Goal: Navigation & Orientation: Find specific page/section

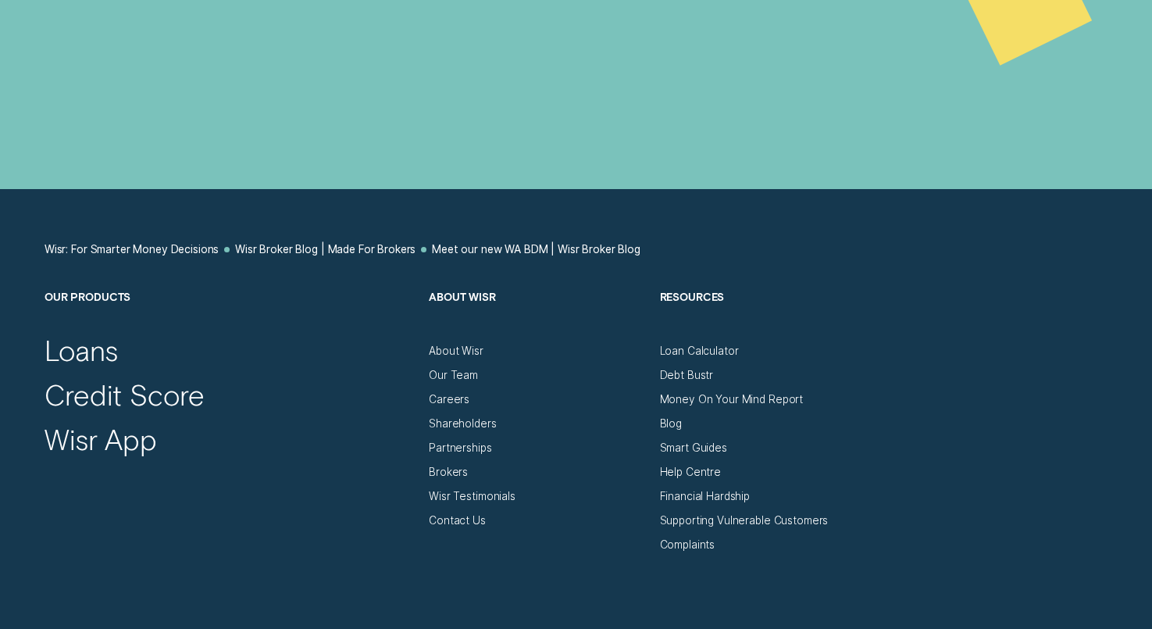
scroll to position [3828, 0]
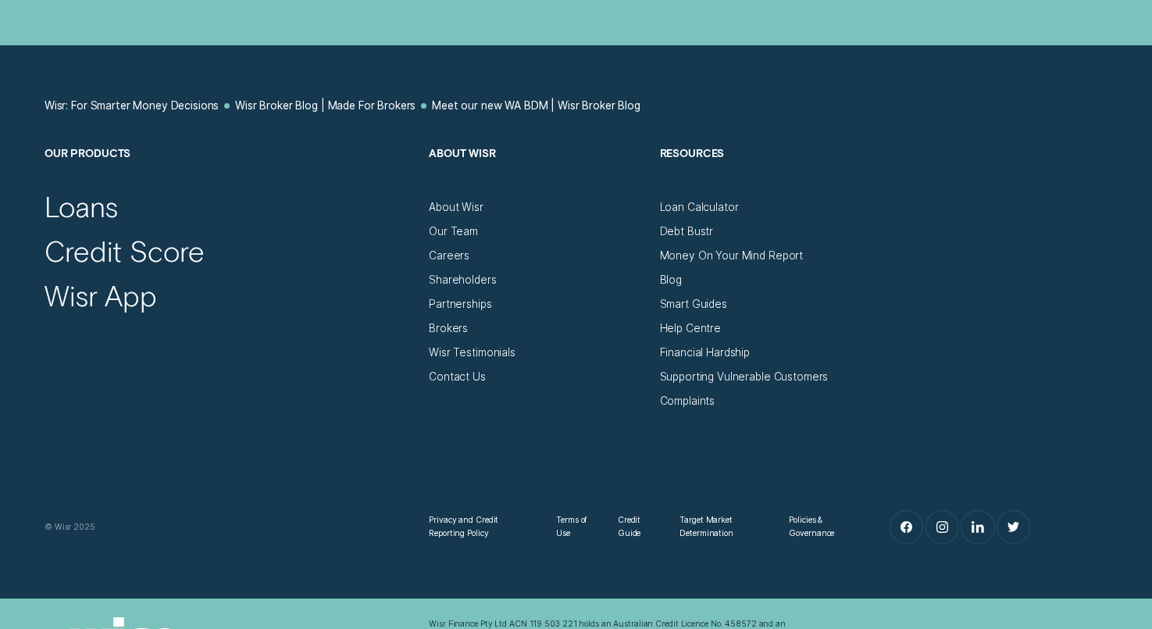
drag, startPoint x: 446, startPoint y: 262, endPoint x: 494, endPoint y: 259, distance: 47.8
click at [494, 311] on div "Brokers" at bounding box center [537, 323] width 217 height 24
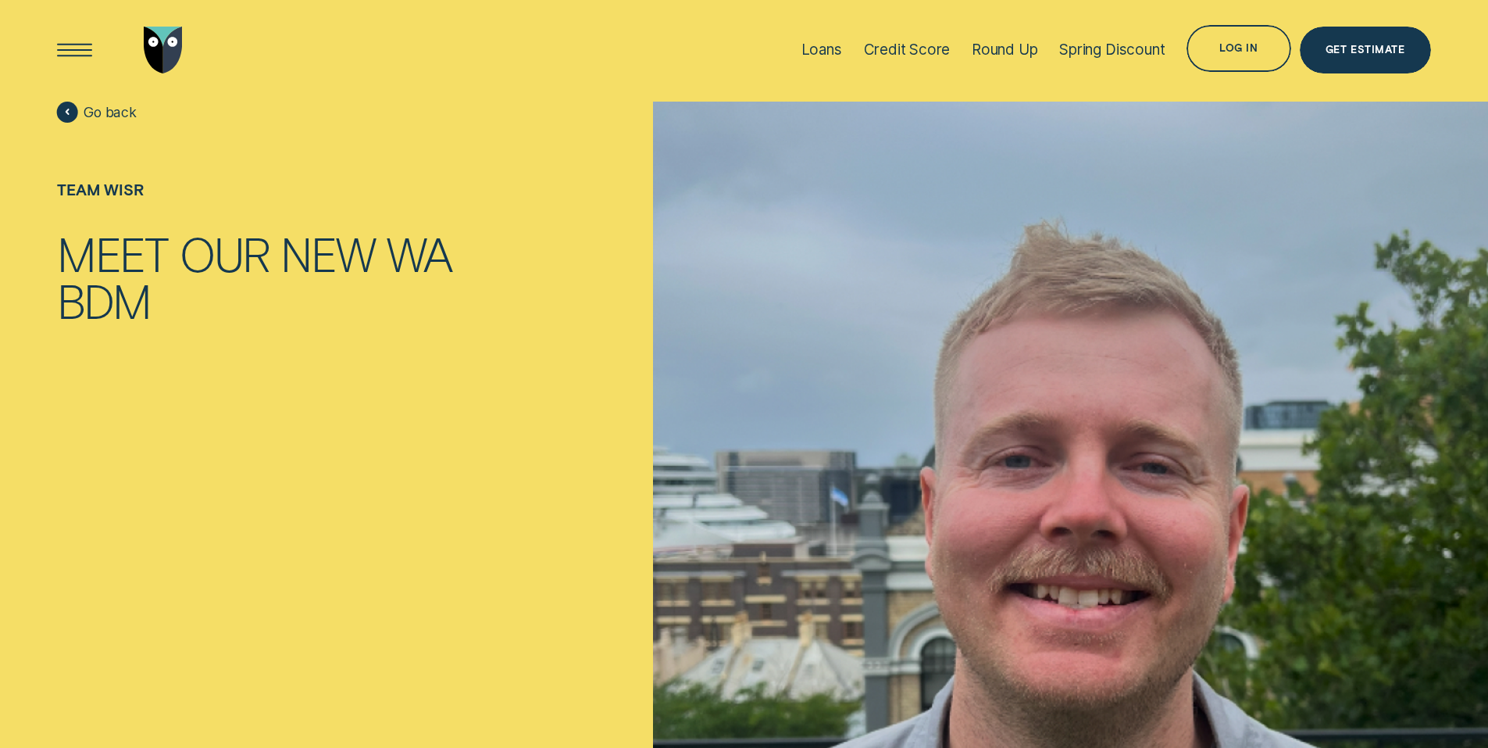
scroll to position [0, 0]
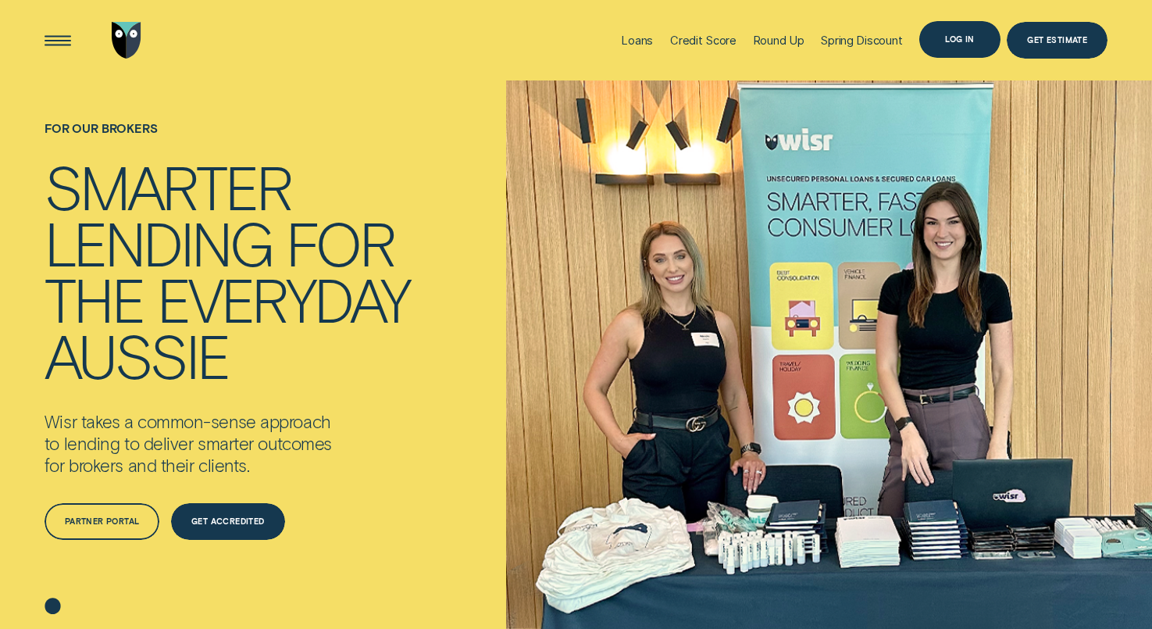
click at [941, 48] on div "Log in" at bounding box center [960, 39] width 80 height 37
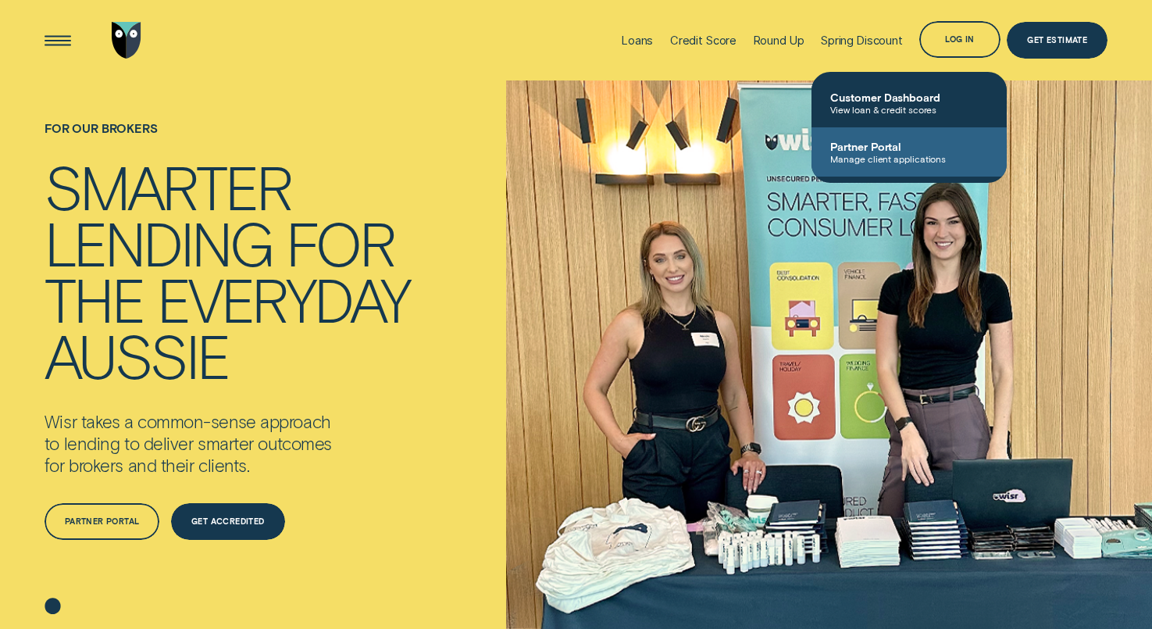
click at [886, 165] on link "Partner Portal Manage client applications" at bounding box center [909, 151] width 195 height 49
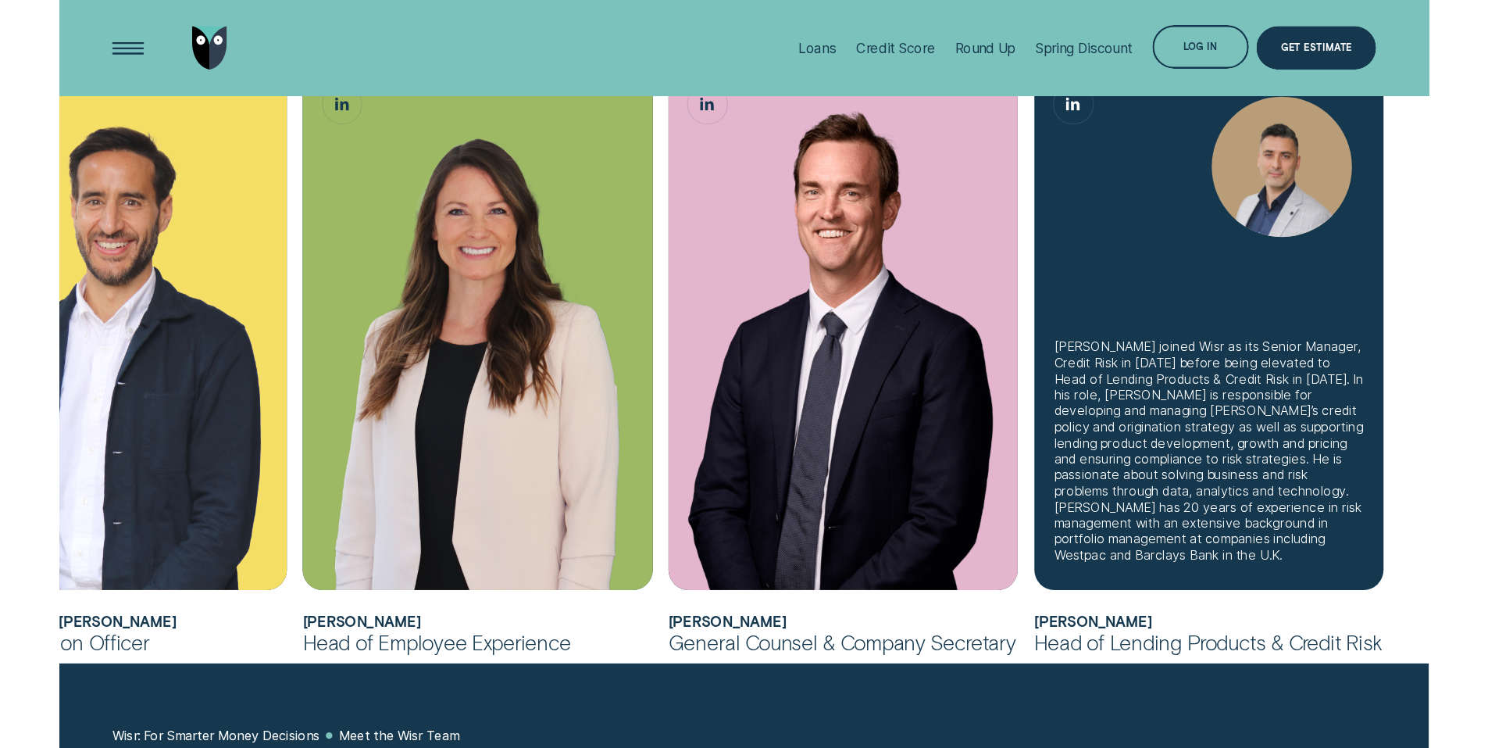
scroll to position [938, 0]
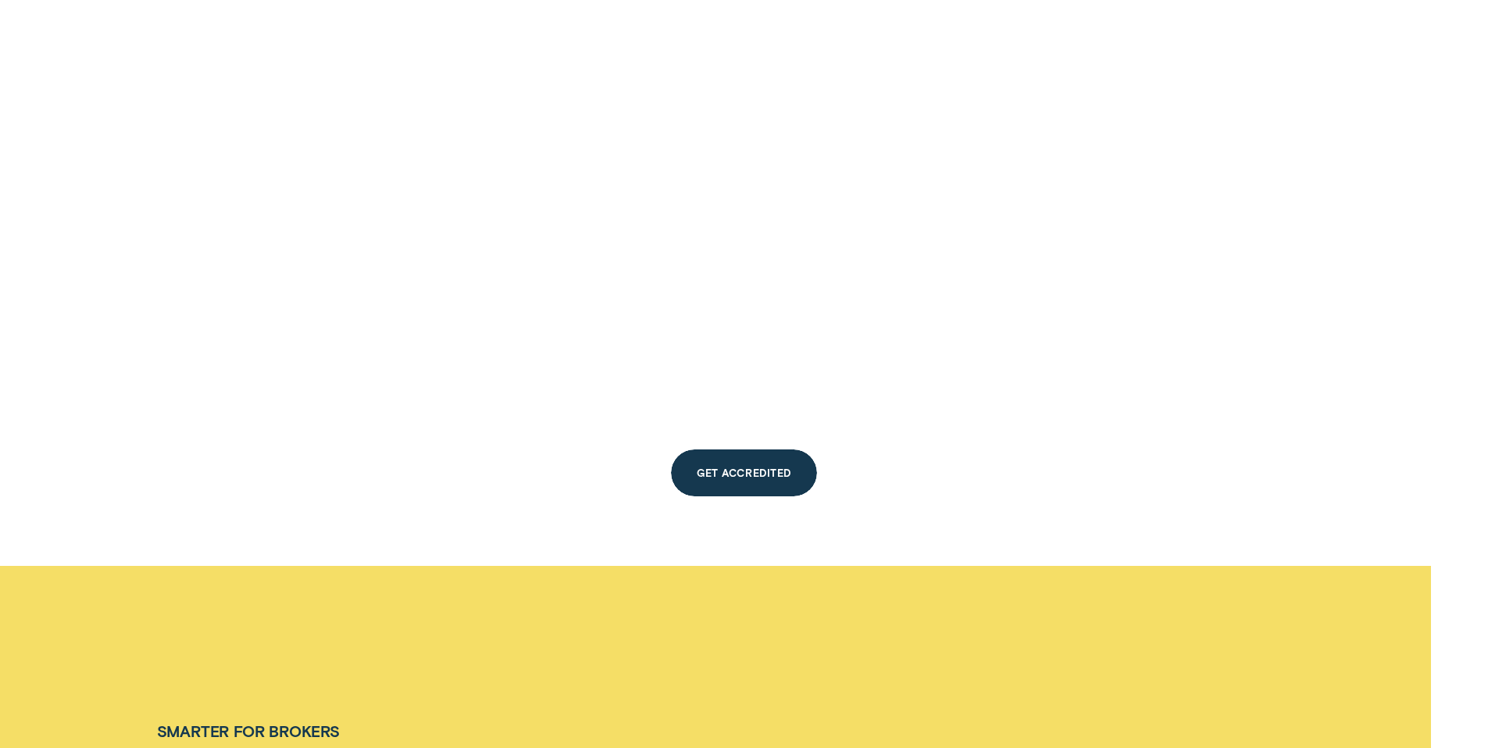
scroll to position [2109, 0]
